Goal: Navigation & Orientation: Find specific page/section

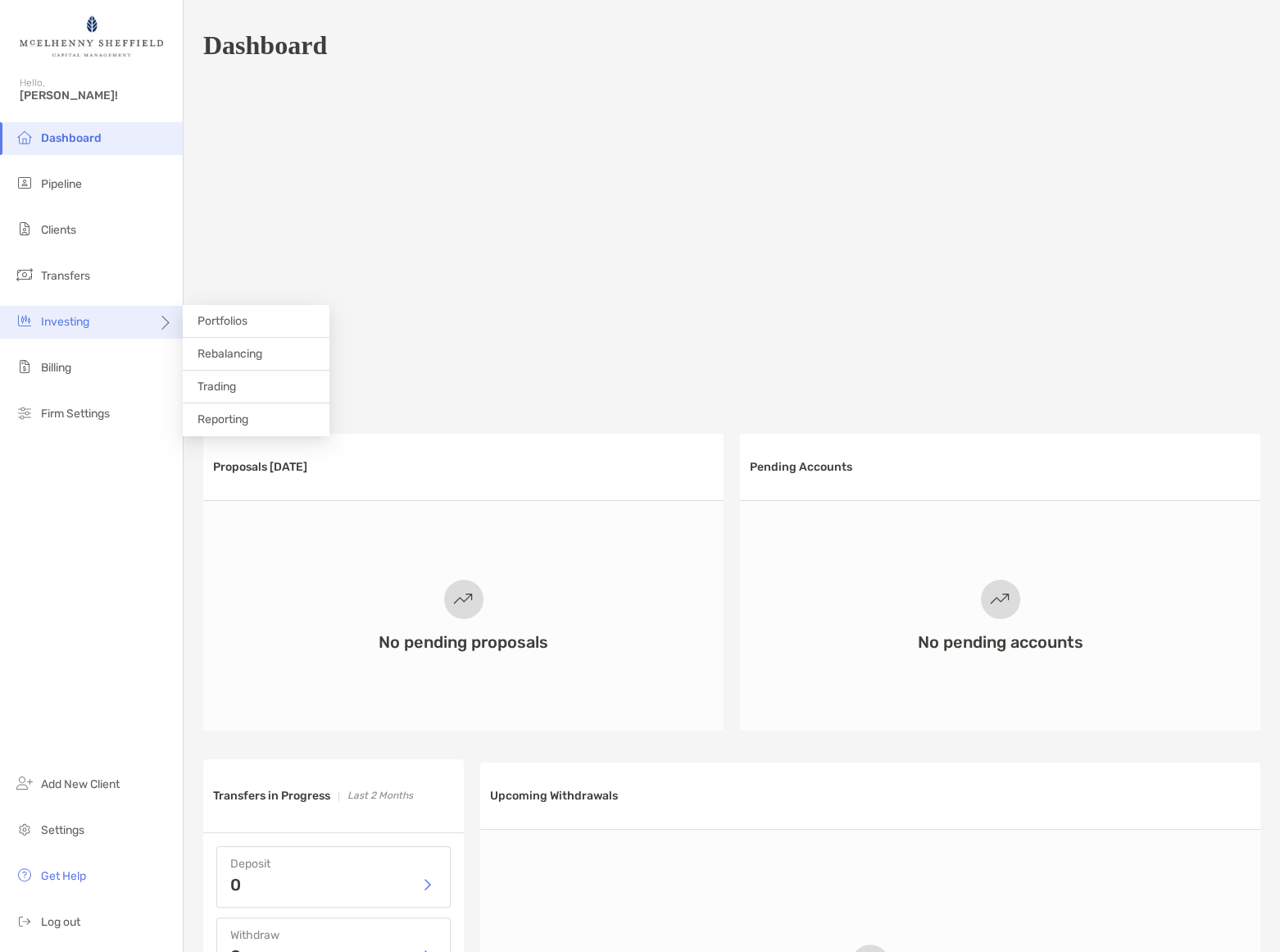
click at [90, 330] on div "Investing" at bounding box center [92, 322] width 183 height 33
click at [233, 320] on span "Portfolios" at bounding box center [222, 320] width 50 height 14
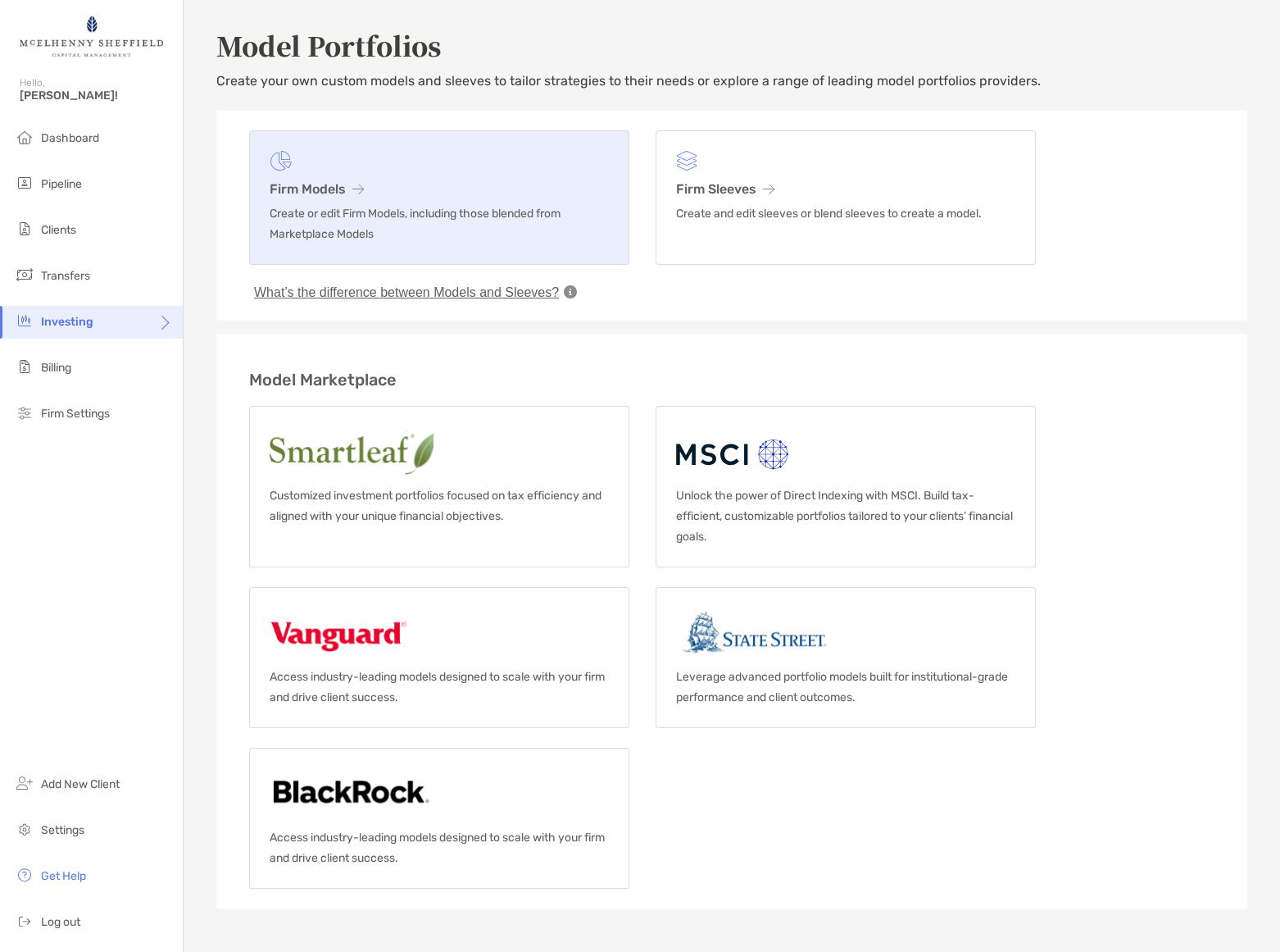
click at [306, 186] on h3 "Firm Models" at bounding box center [439, 189] width 339 height 15
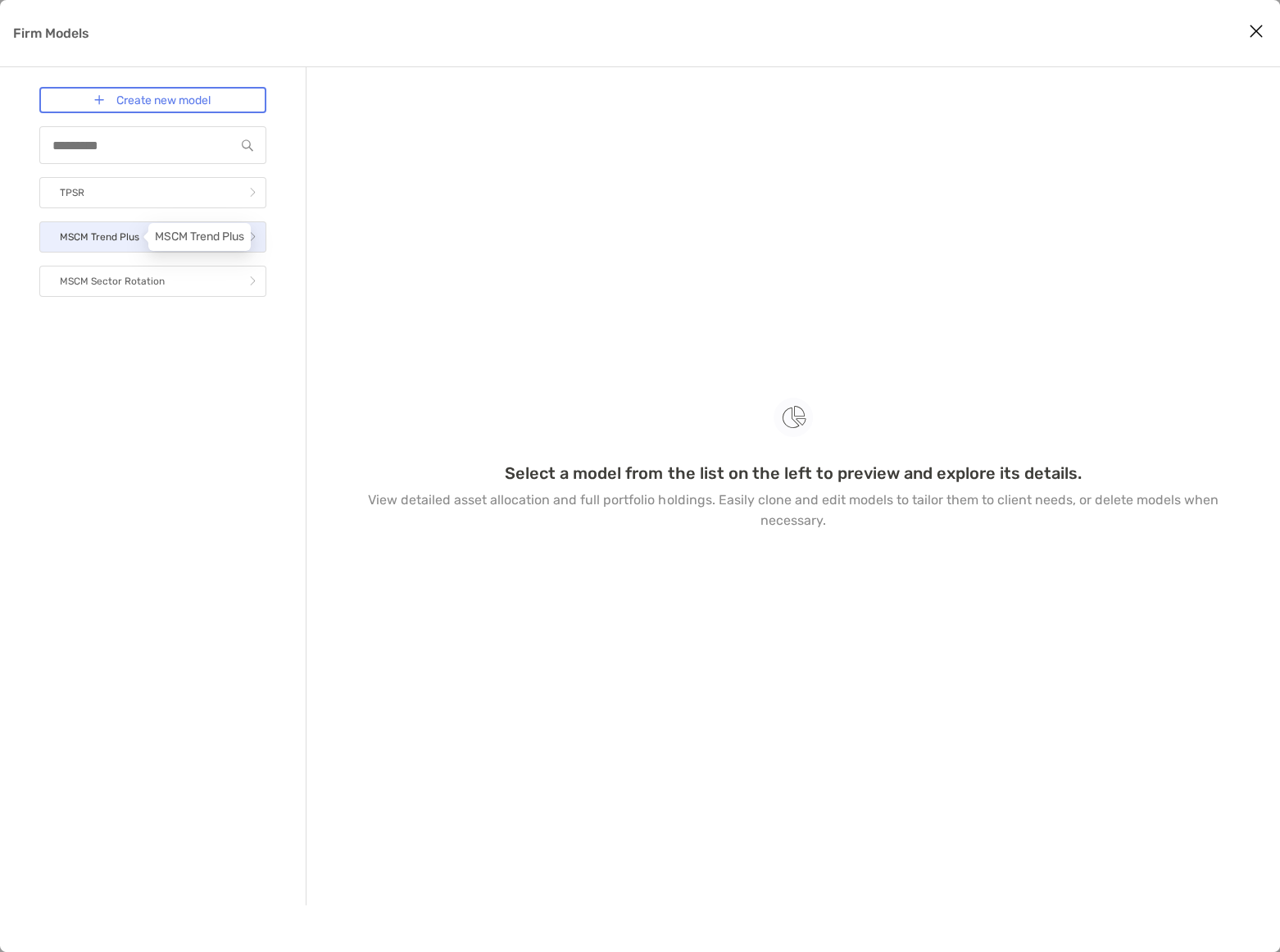
click at [104, 241] on p "MSCM Trend Plus" at bounding box center [100, 237] width 80 height 21
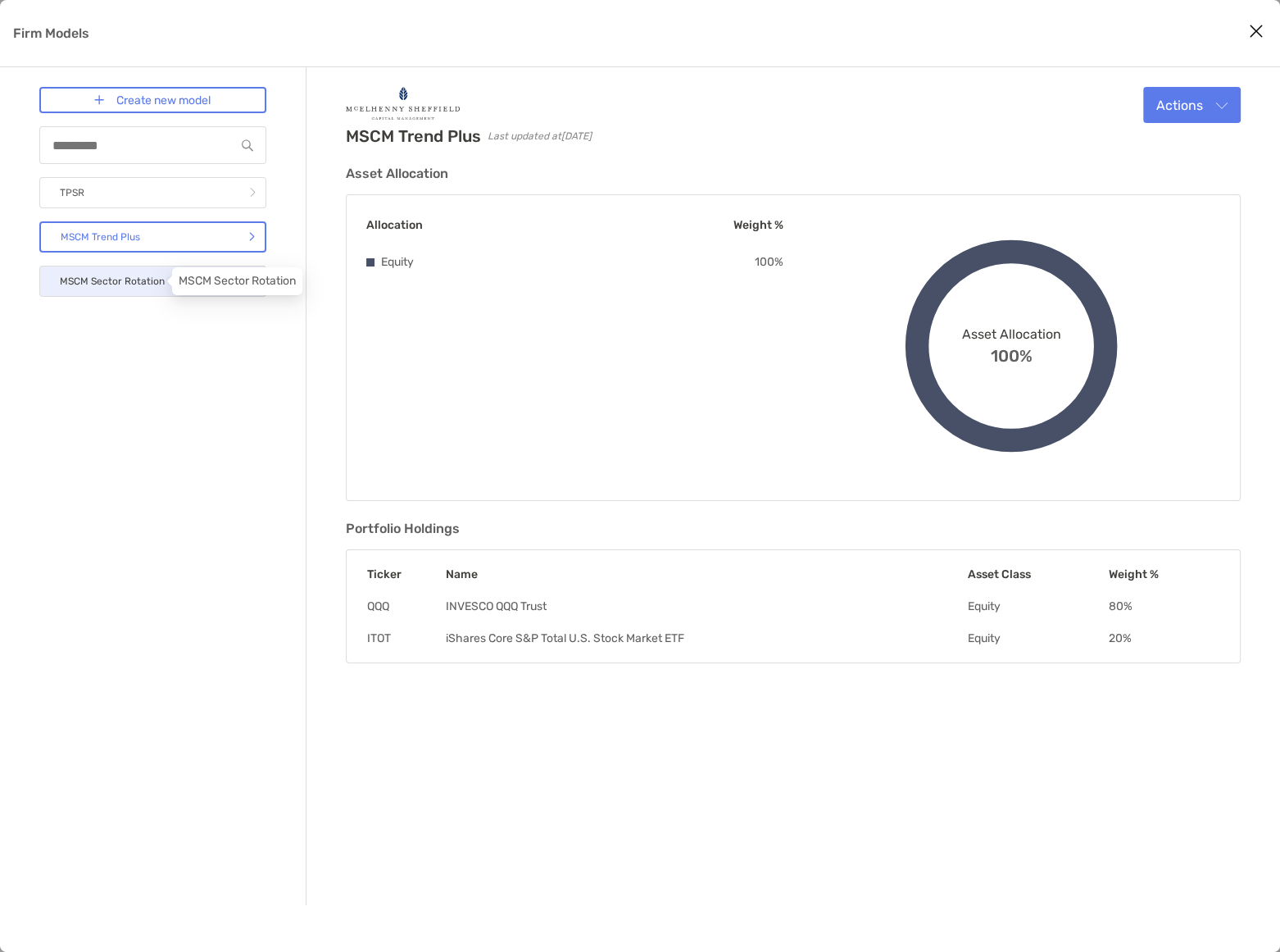
click at [115, 277] on p "MSCM Sector Rotation" at bounding box center [112, 281] width 105 height 21
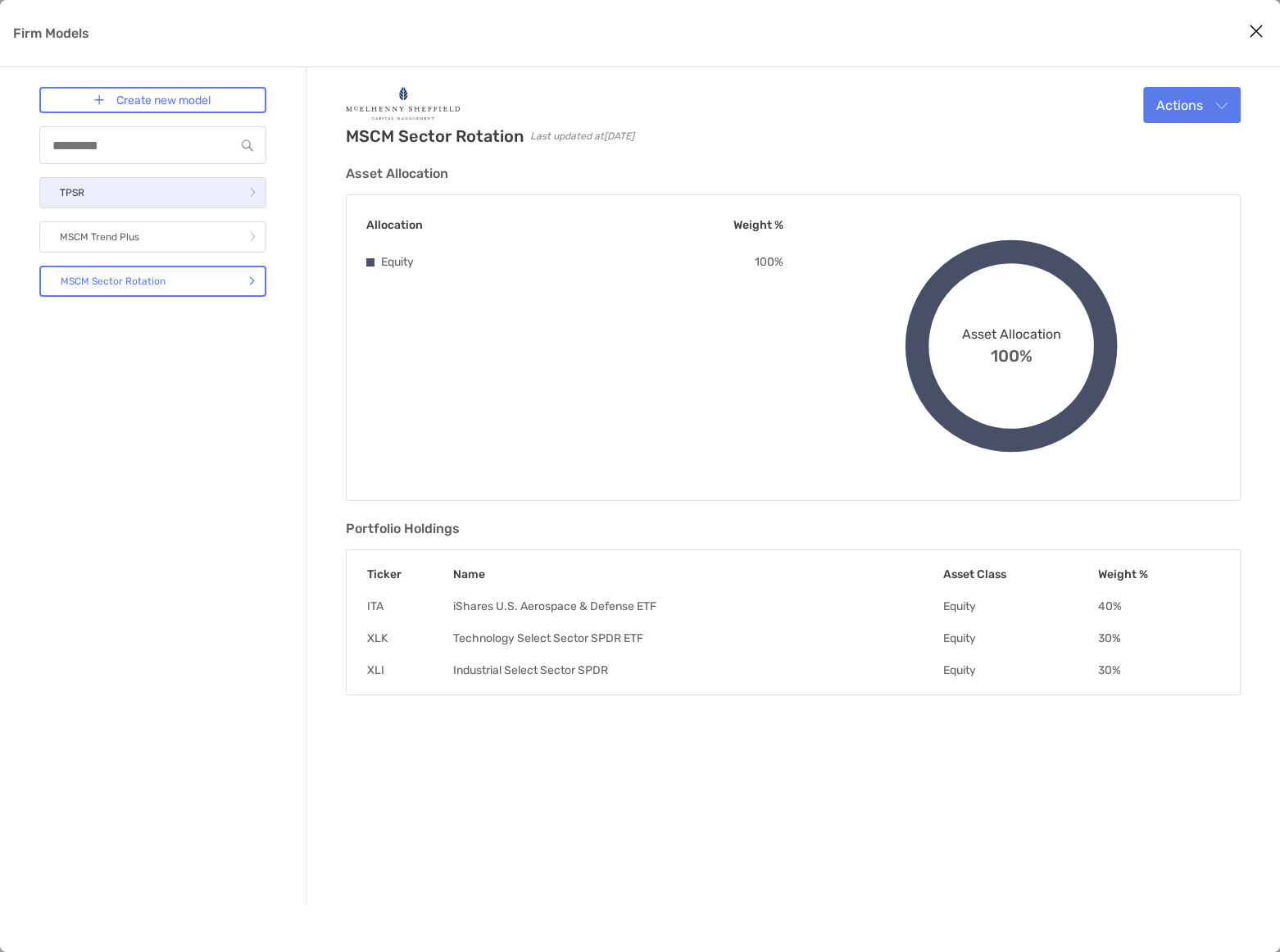
click at [112, 189] on link "TPSR" at bounding box center [152, 192] width 227 height 31
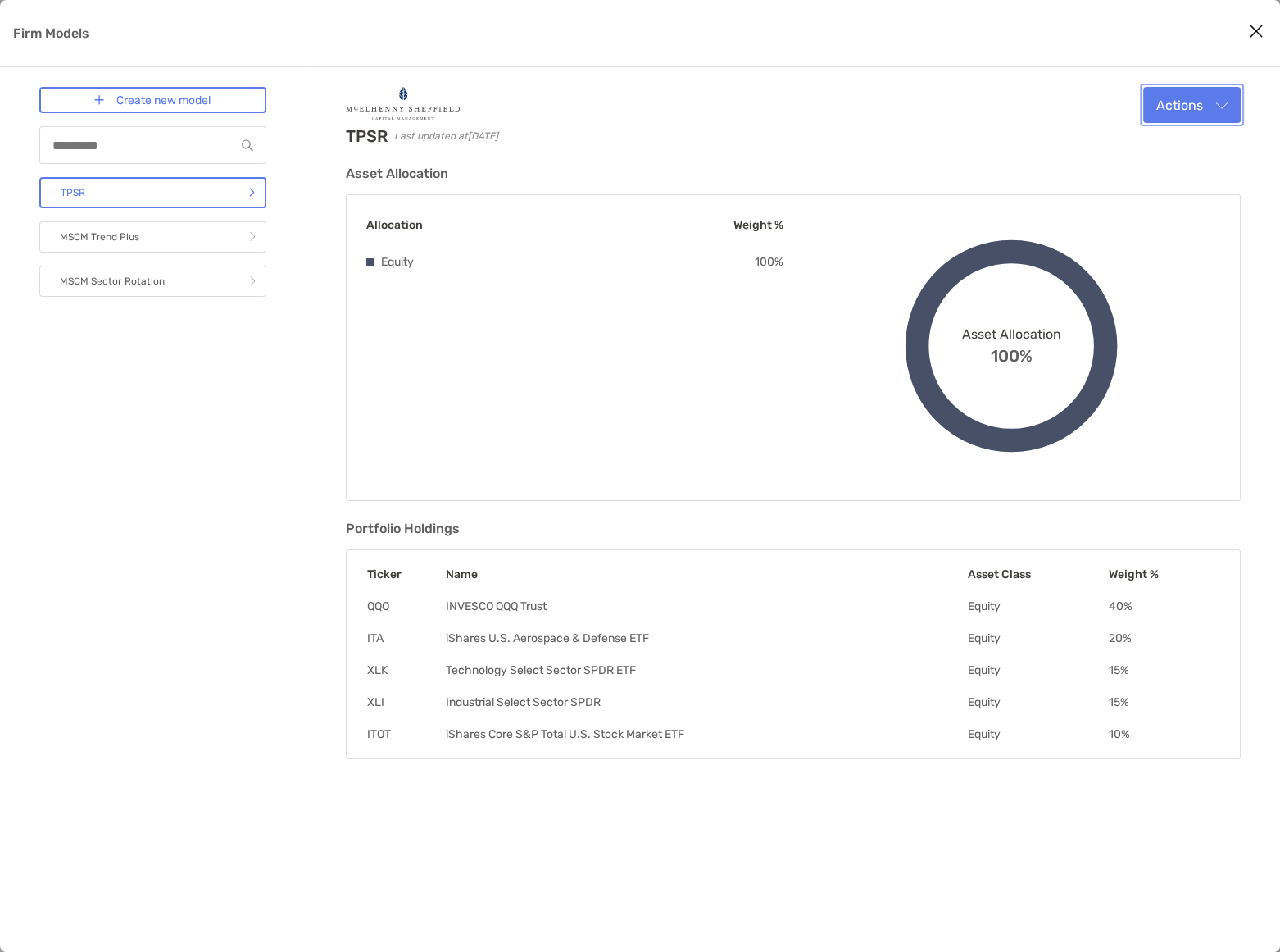
click at [1217, 114] on button "Actions" at bounding box center [1192, 105] width 98 height 36
click at [1256, 34] on icon "Close modal" at bounding box center [1256, 32] width 15 height 20
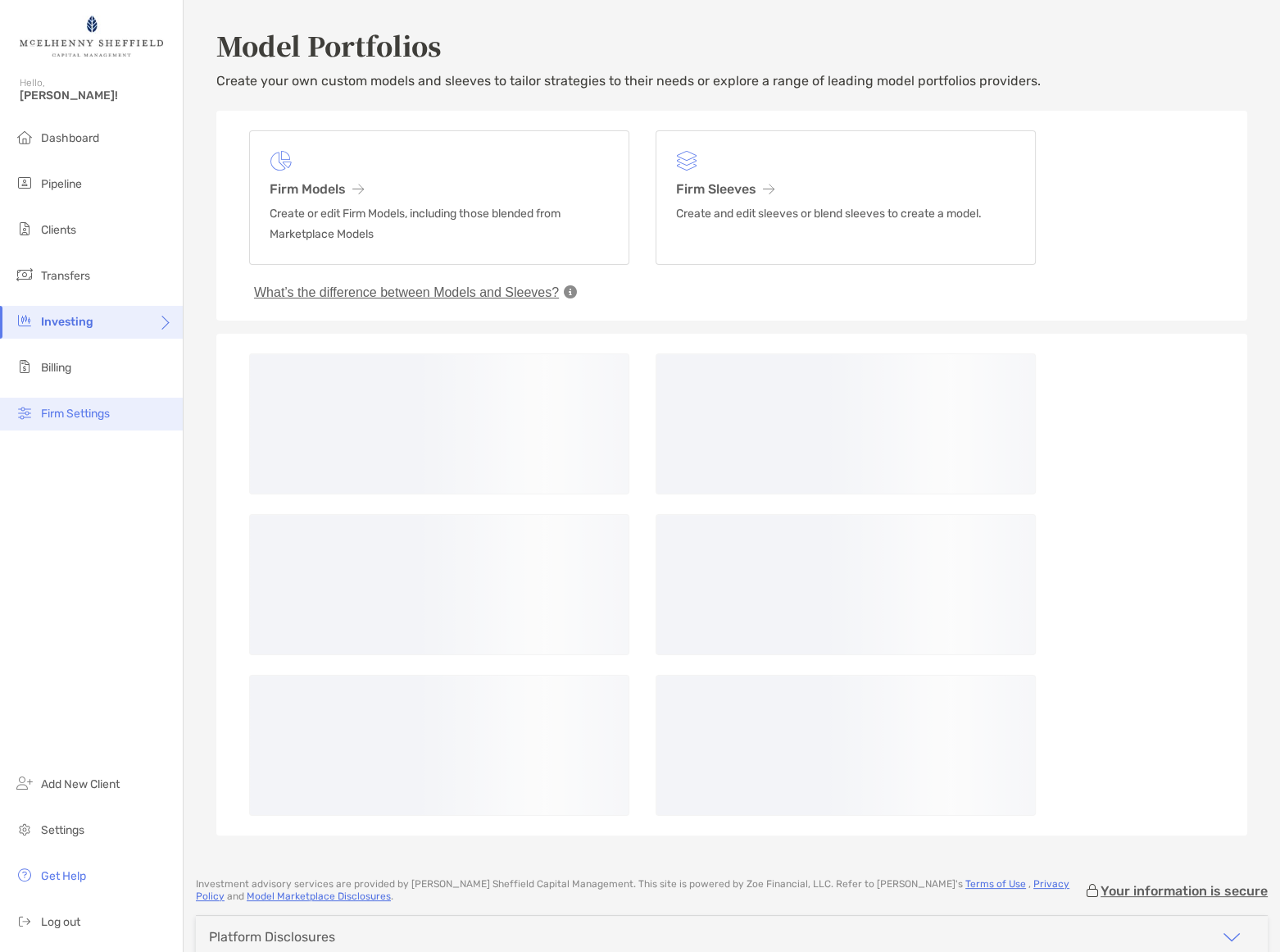
click at [54, 414] on span "Firm Settings" at bounding box center [75, 413] width 69 height 14
